Goal: Download file/media

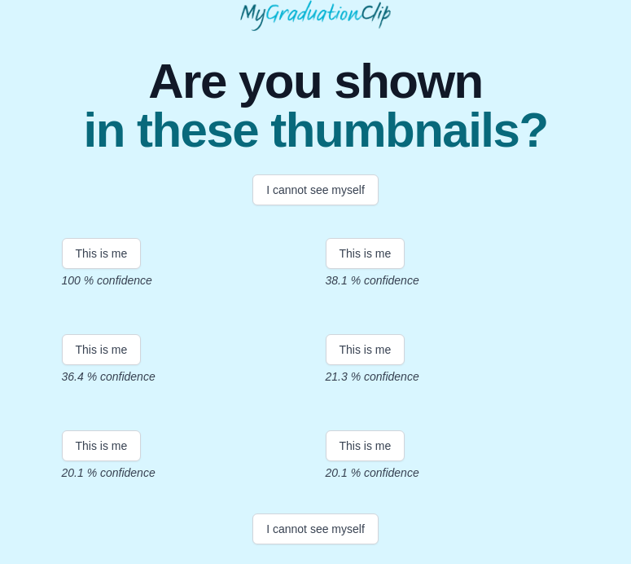
scroll to position [127, 0]
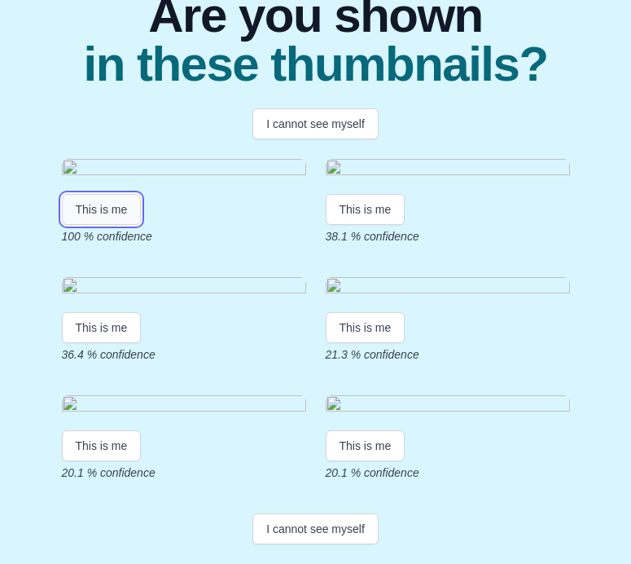
click at [100, 225] on button "This is me" at bounding box center [102, 209] width 80 height 31
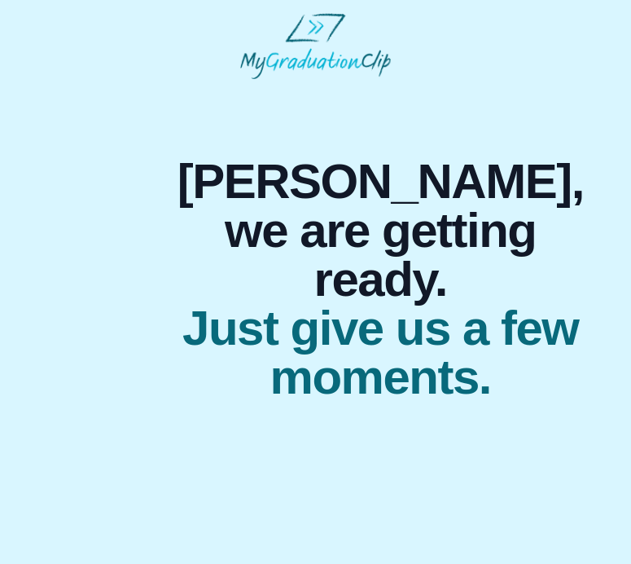
scroll to position [0, 0]
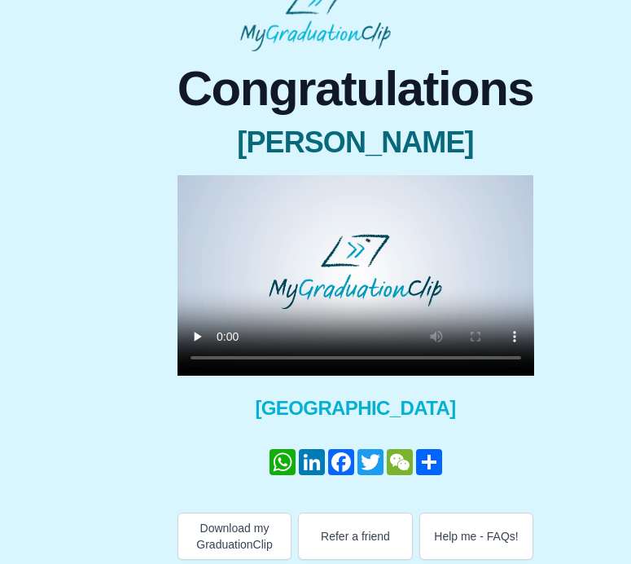
scroll to position [31, 0]
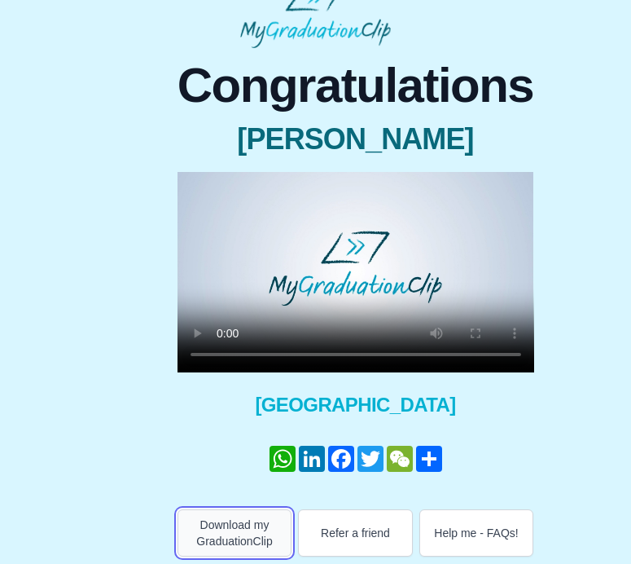
click at [216, 530] on button "Download my GraduationClip" at bounding box center [235, 532] width 115 height 47
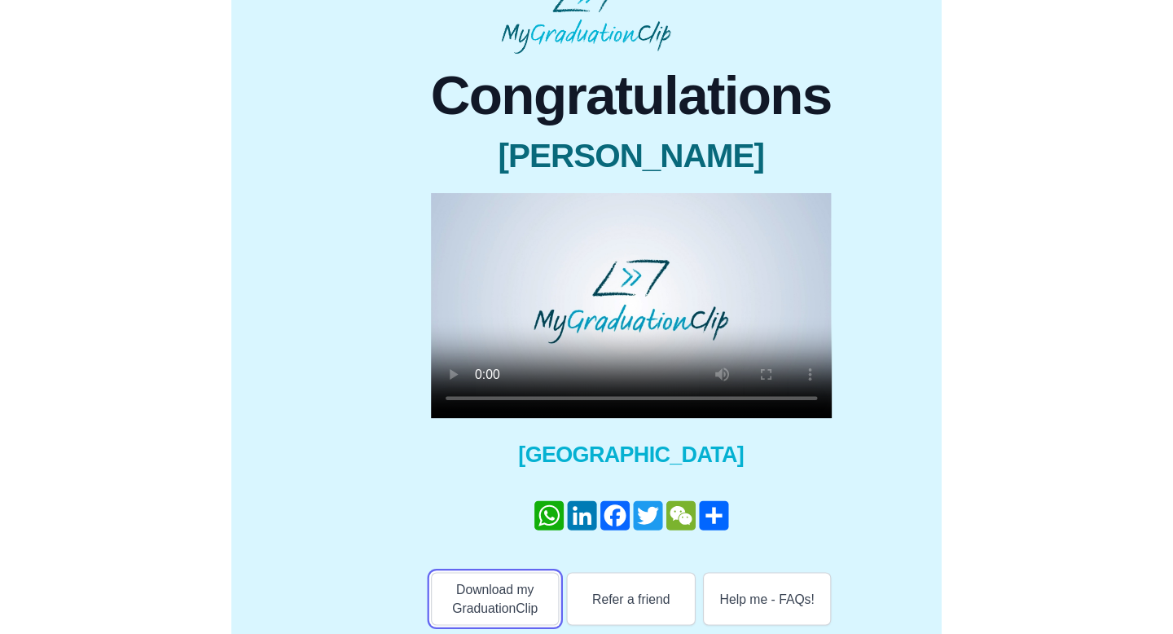
scroll to position [0, 0]
